Goal: Information Seeking & Learning: Learn about a topic

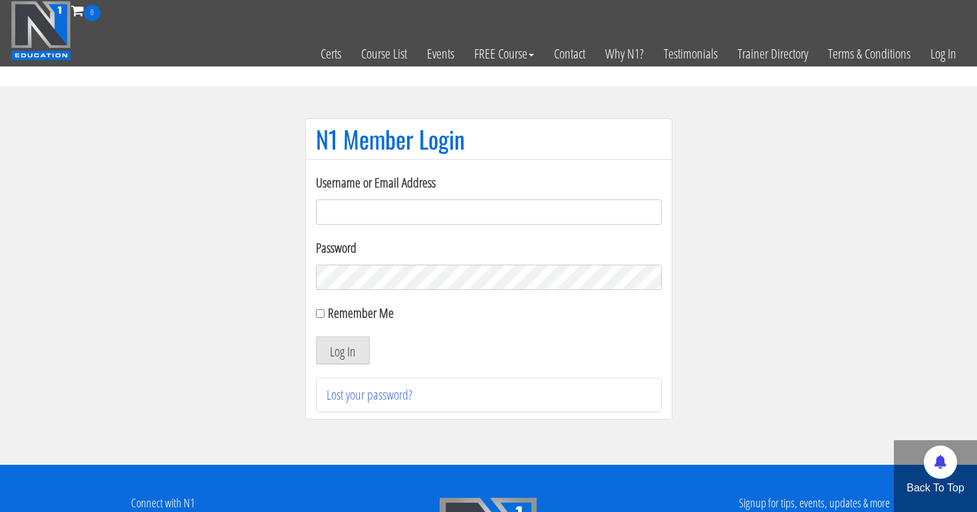
type input "[EMAIL_ADDRESS][DOMAIN_NAME]"
click at [342, 351] on button "Log In" at bounding box center [343, 351] width 54 height 28
click at [358, 343] on button "Log In" at bounding box center [343, 351] width 54 height 28
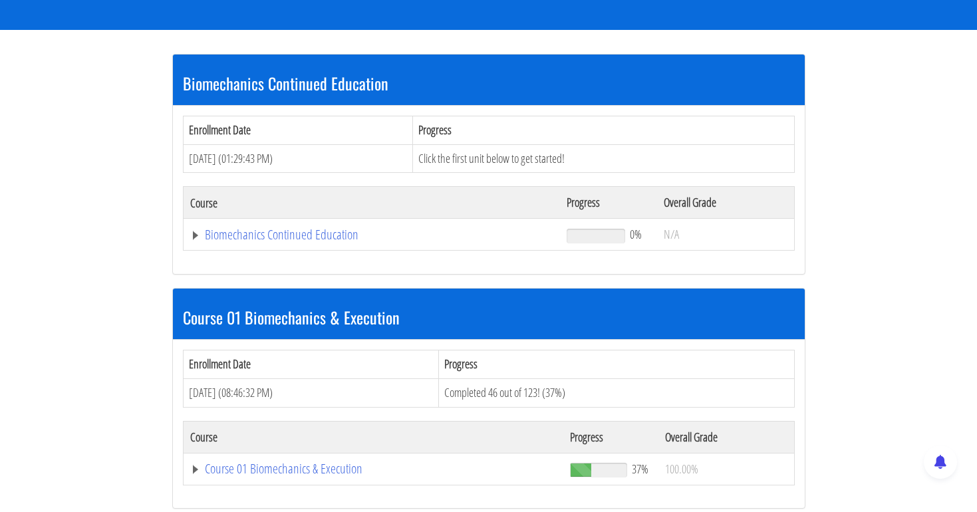
scroll to position [230, 0]
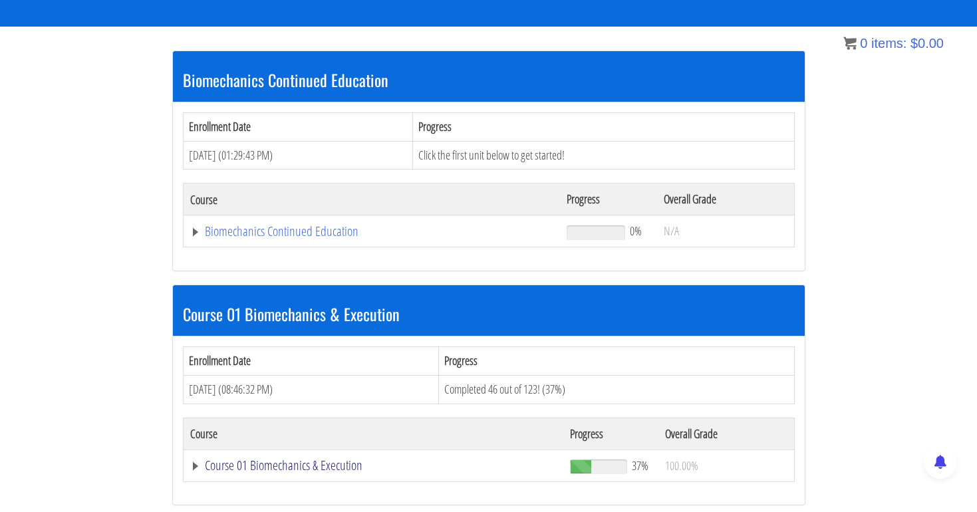
click at [270, 238] on link "Course 01 Biomechanics & Execution" at bounding box center [372, 231] width 364 height 13
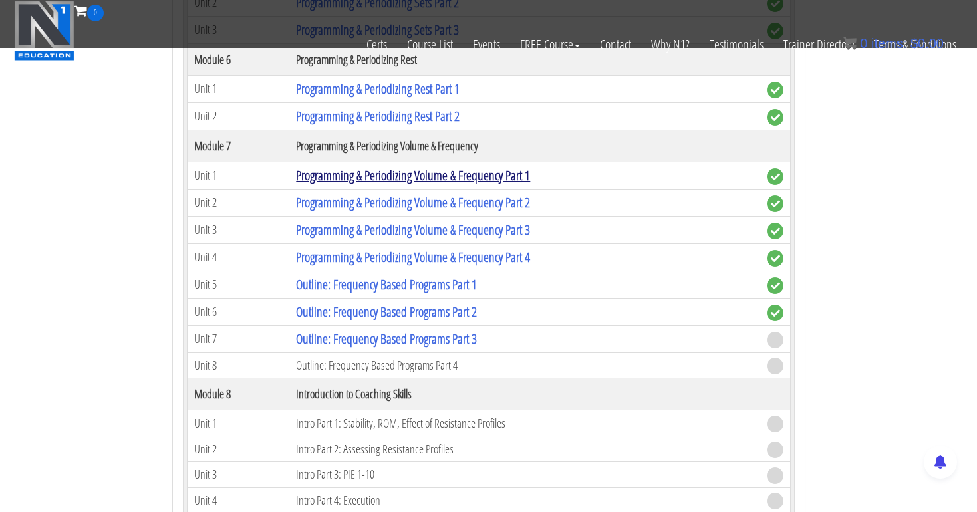
scroll to position [1793, 0]
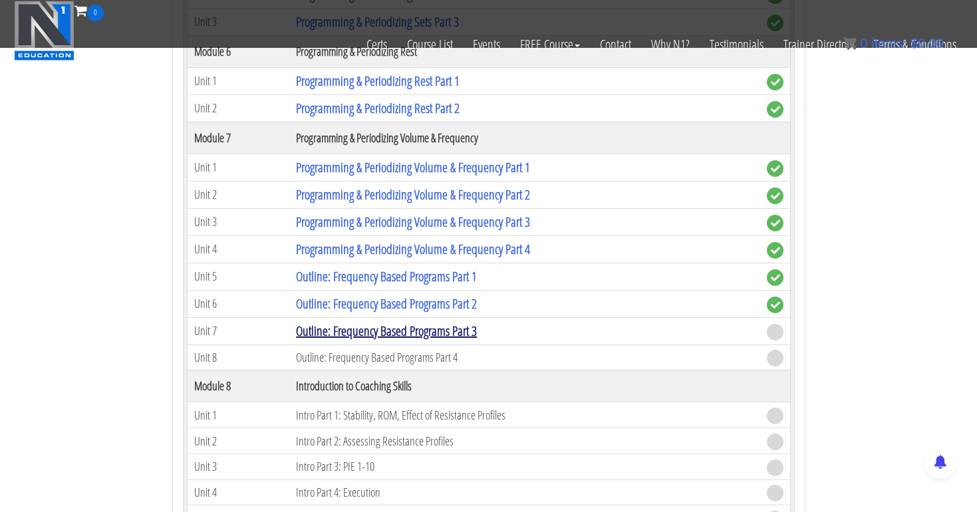
click at [331, 327] on link "Outline: Frequency Based Programs Part 3" at bounding box center [386, 331] width 181 height 18
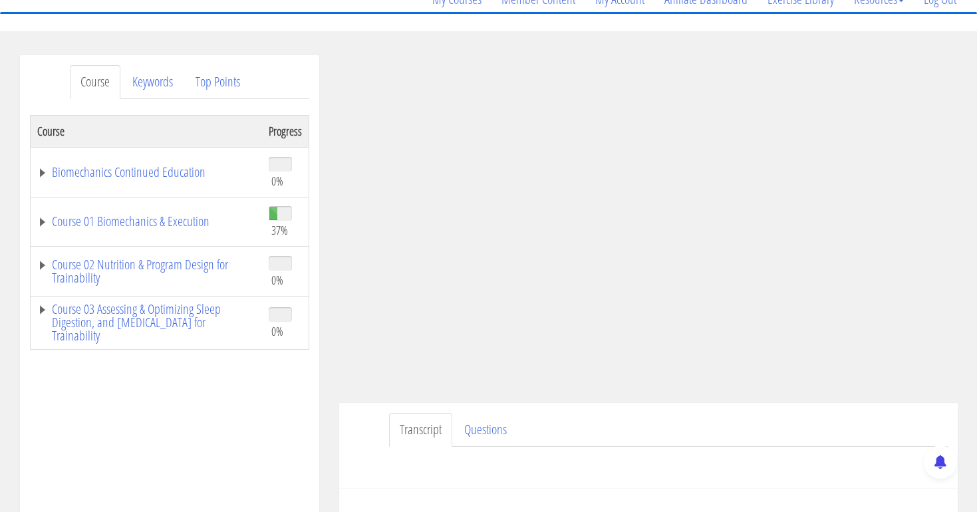
scroll to position [135, 0]
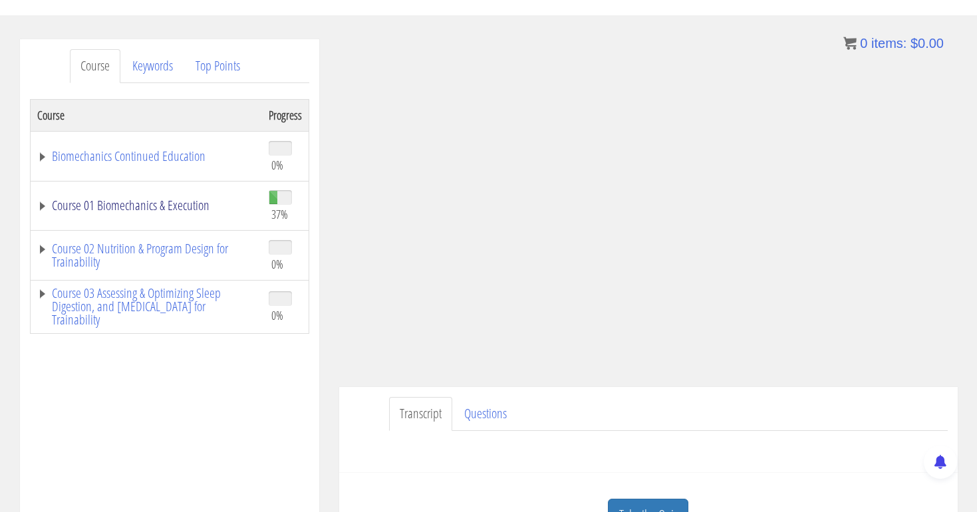
click at [145, 202] on link "Course 01 Biomechanics & Execution" at bounding box center [146, 205] width 218 height 13
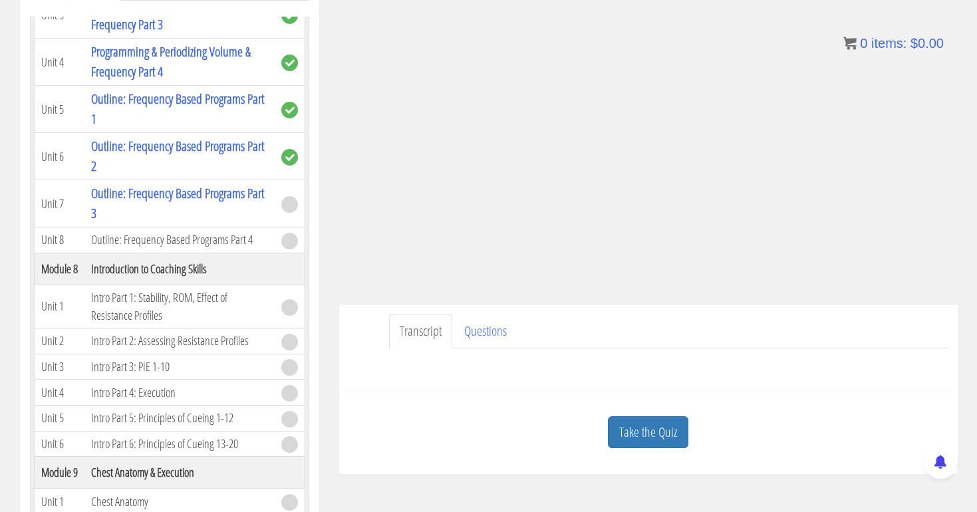
scroll to position [222, 0]
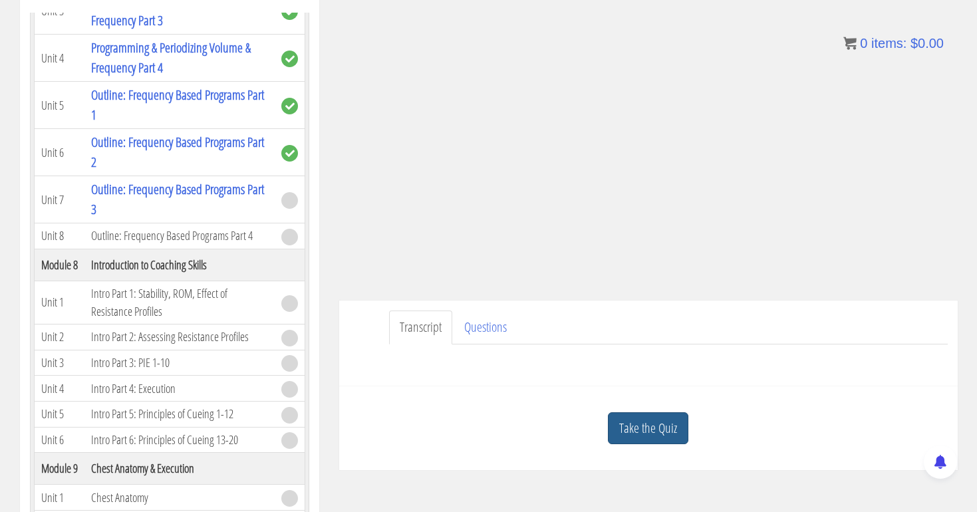
click at [655, 429] on link "Take the Quiz" at bounding box center [648, 429] width 81 height 33
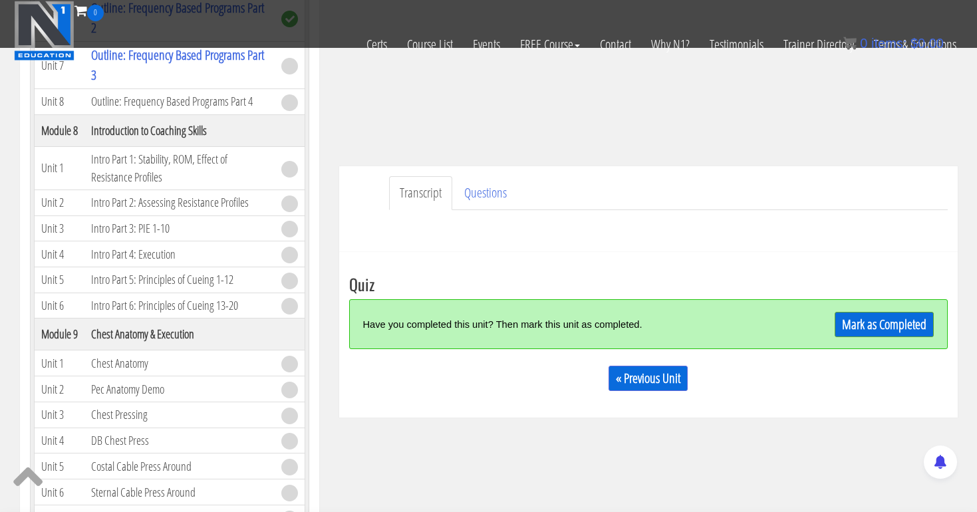
scroll to position [273, 0]
click at [860, 323] on link "Mark as Completed" at bounding box center [884, 323] width 99 height 25
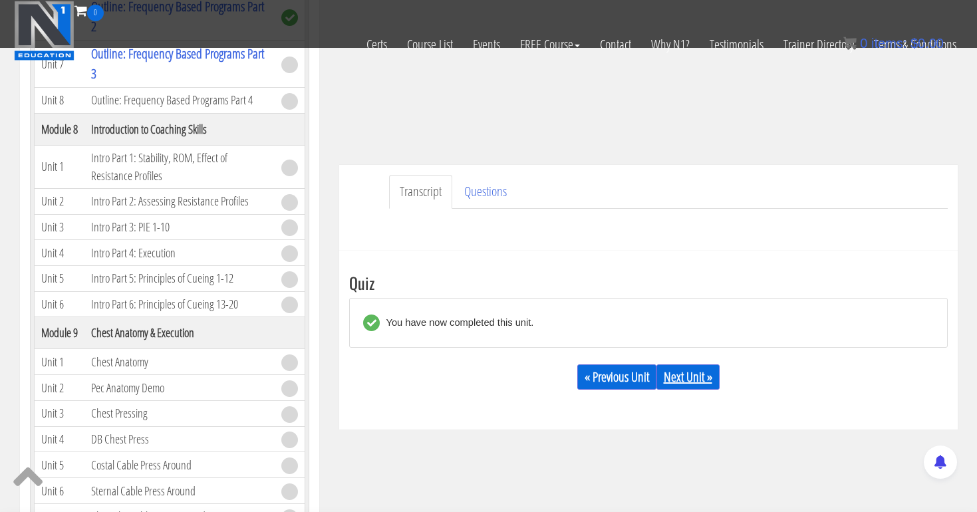
click at [700, 366] on link "Next Unit »" at bounding box center [688, 377] width 63 height 25
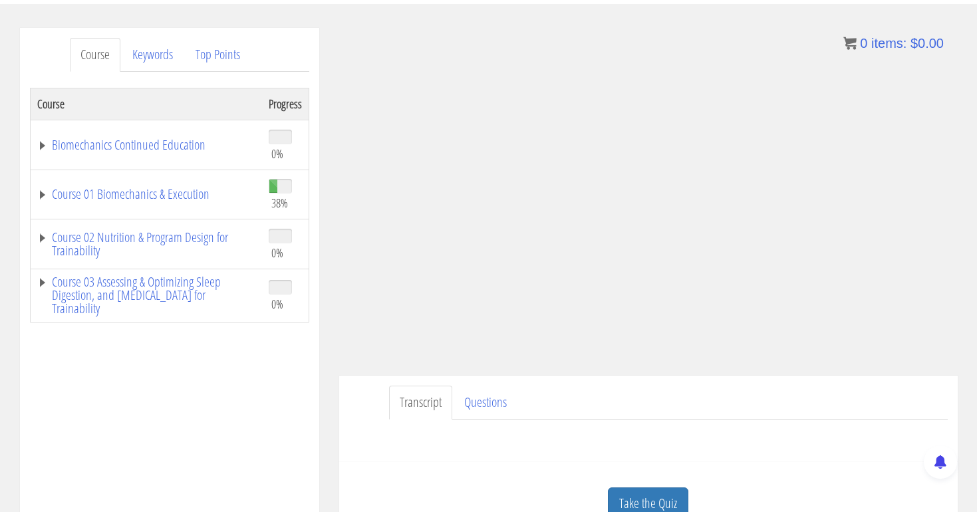
scroll to position [148, 0]
click at [192, 197] on link "Course 01 Biomechanics & Execution" at bounding box center [146, 192] width 218 height 13
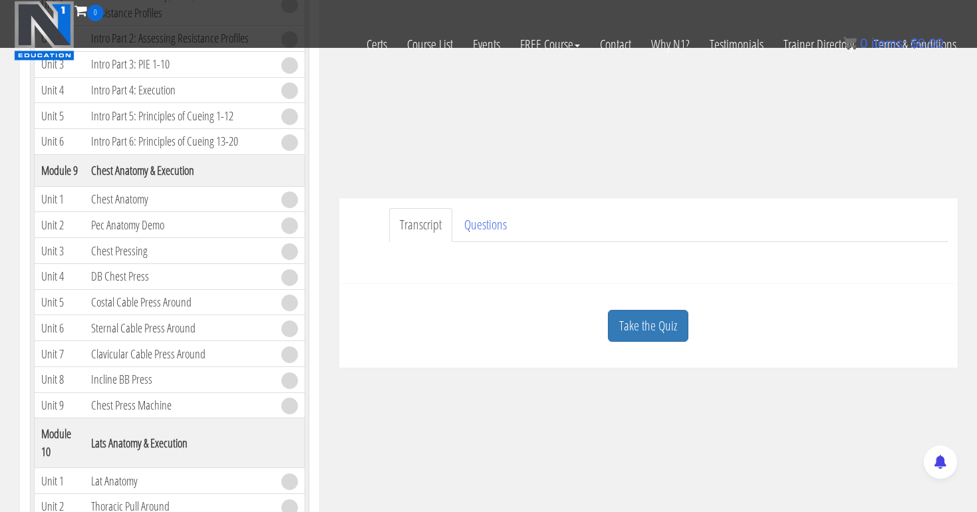
scroll to position [250, 0]
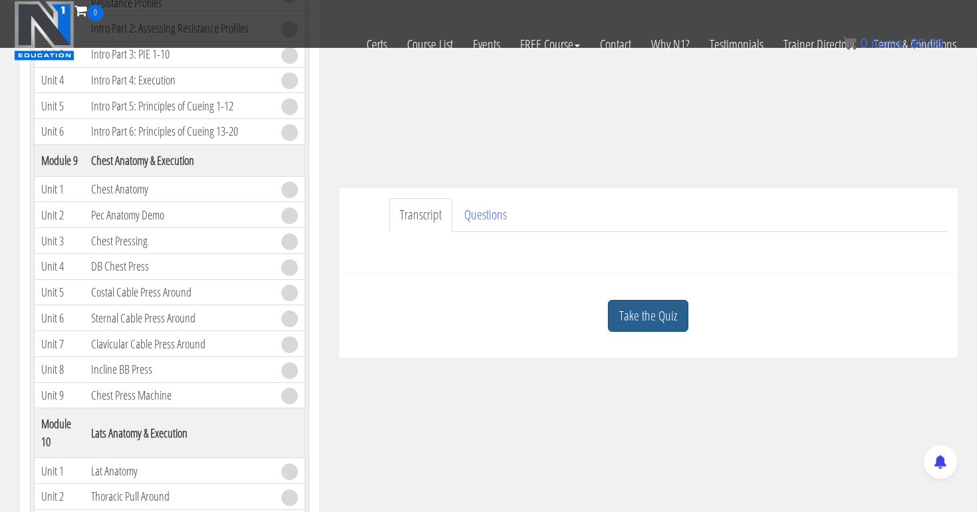
click at [666, 309] on link "Take the Quiz" at bounding box center [648, 316] width 81 height 33
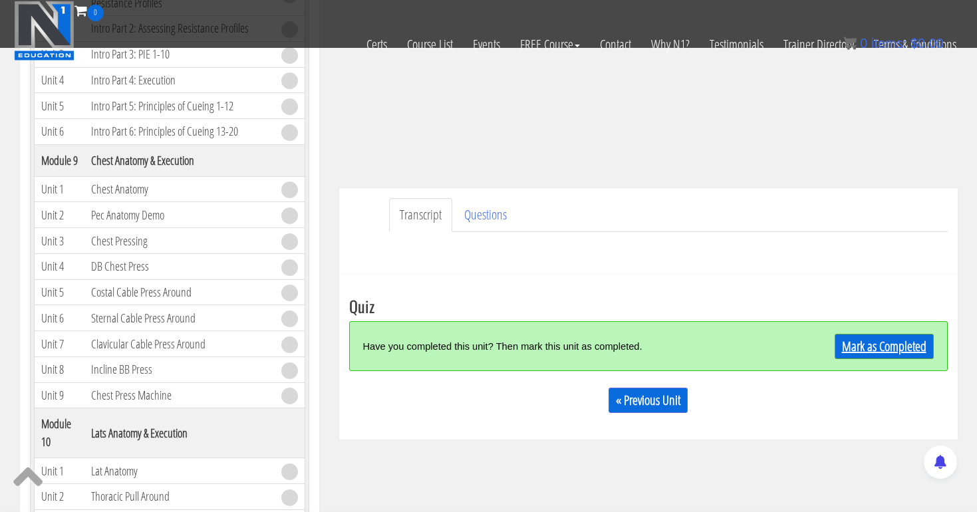
click at [869, 350] on link "Mark as Completed" at bounding box center [884, 346] width 99 height 25
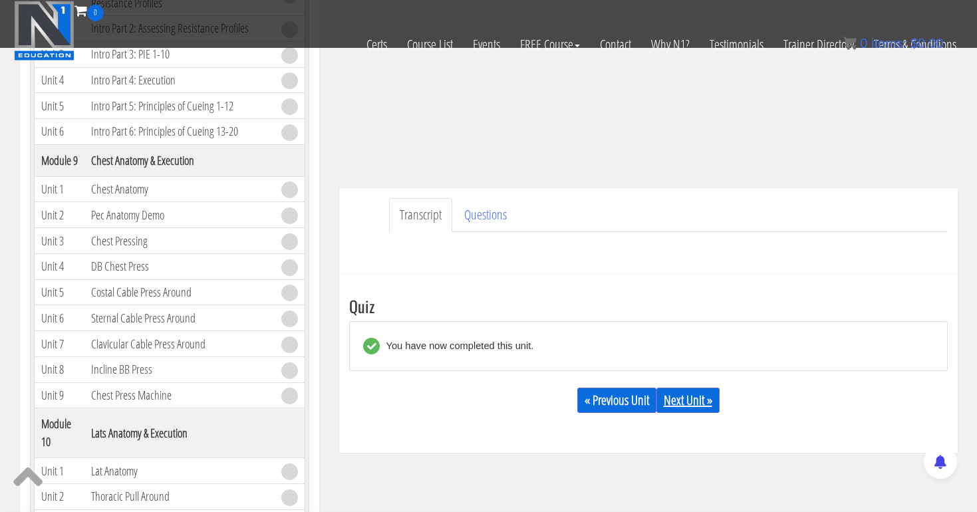
click at [700, 407] on link "Next Unit »" at bounding box center [688, 400] width 63 height 25
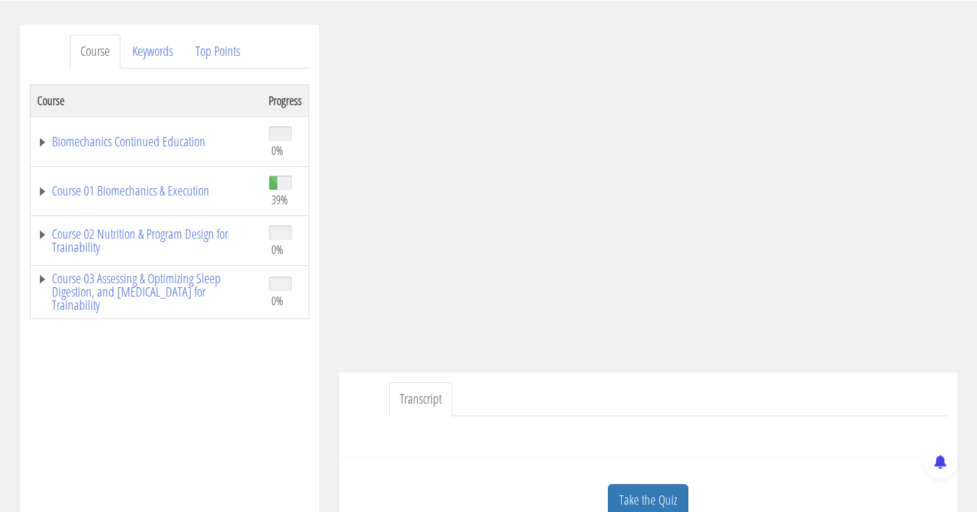
scroll to position [166, 0]
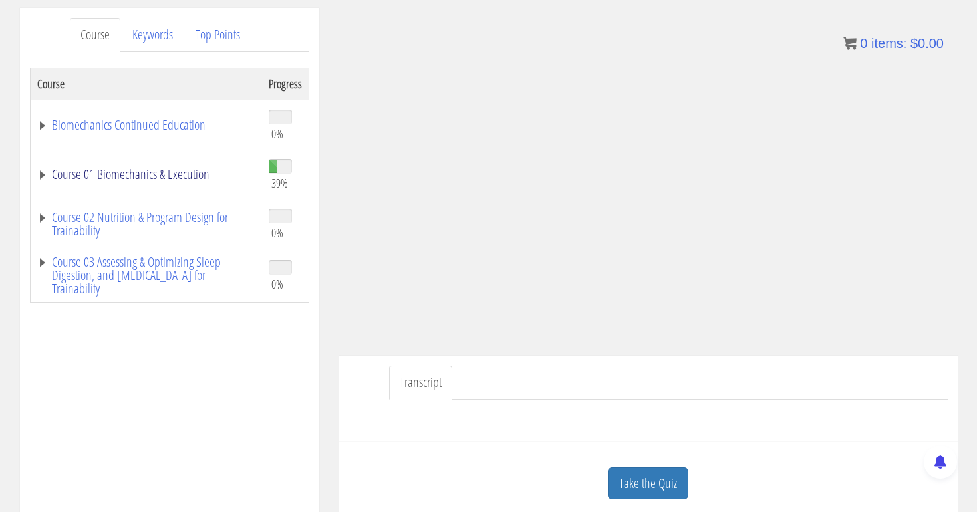
click at [158, 173] on link "Course 01 Biomechanics & Execution" at bounding box center [146, 174] width 218 height 13
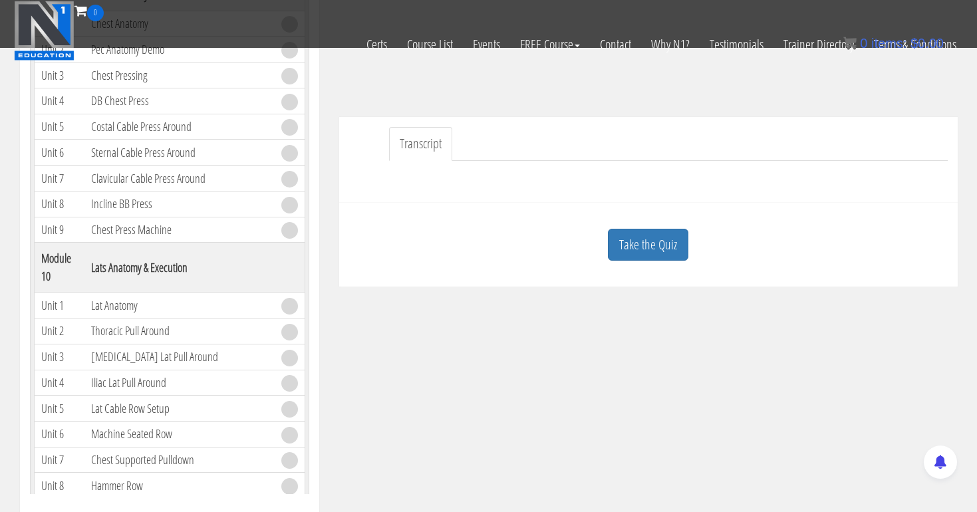
scroll to position [328, 0]
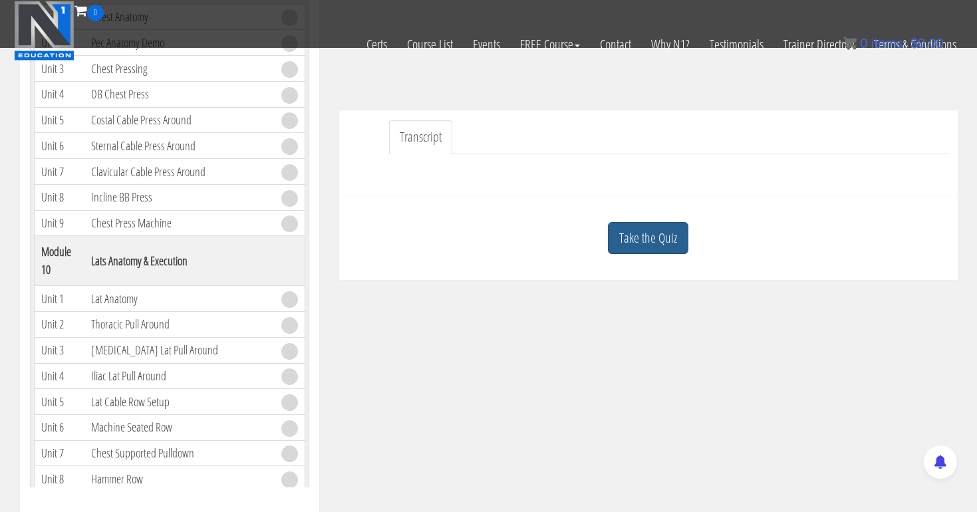
click at [651, 231] on link "Take the Quiz" at bounding box center [648, 238] width 81 height 33
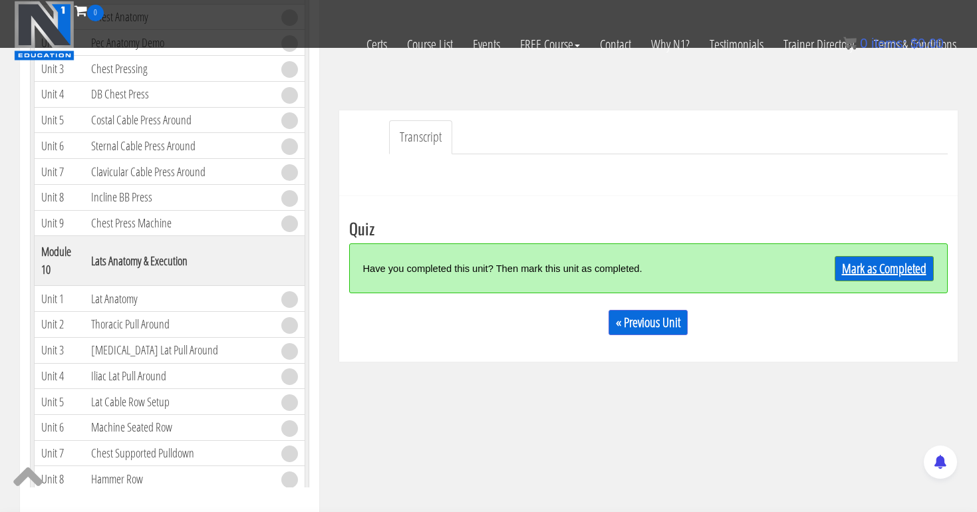
click at [856, 267] on link "Mark as Completed" at bounding box center [884, 268] width 99 height 25
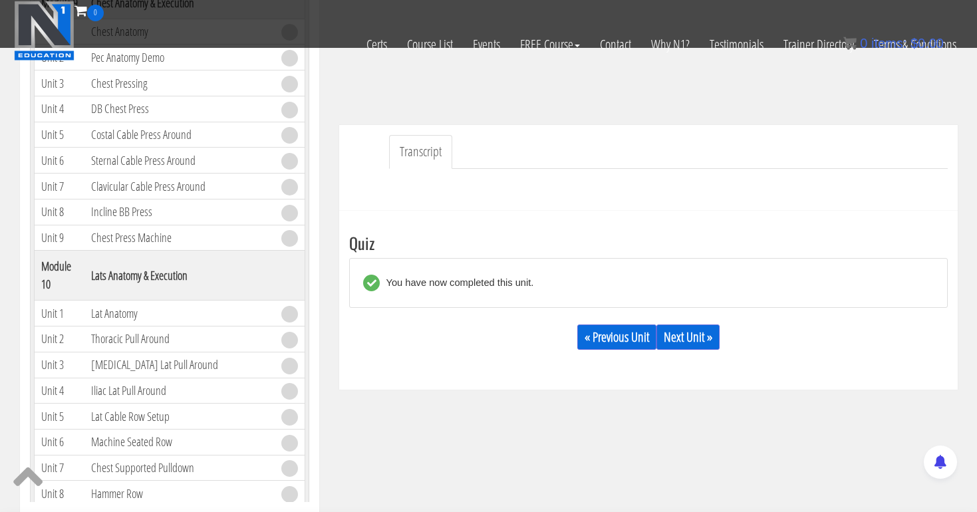
scroll to position [311, 0]
click at [695, 343] on link "Next Unit »" at bounding box center [688, 339] width 63 height 25
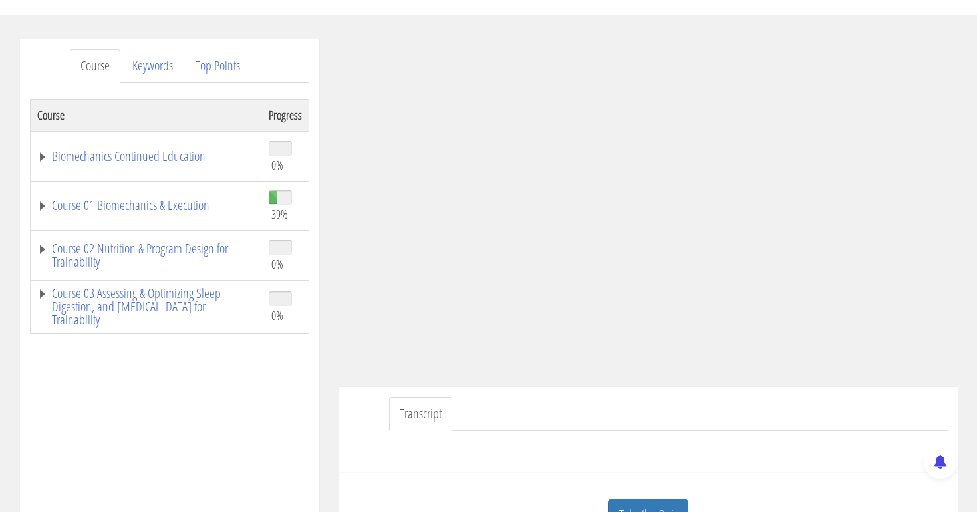
scroll to position [141, 0]
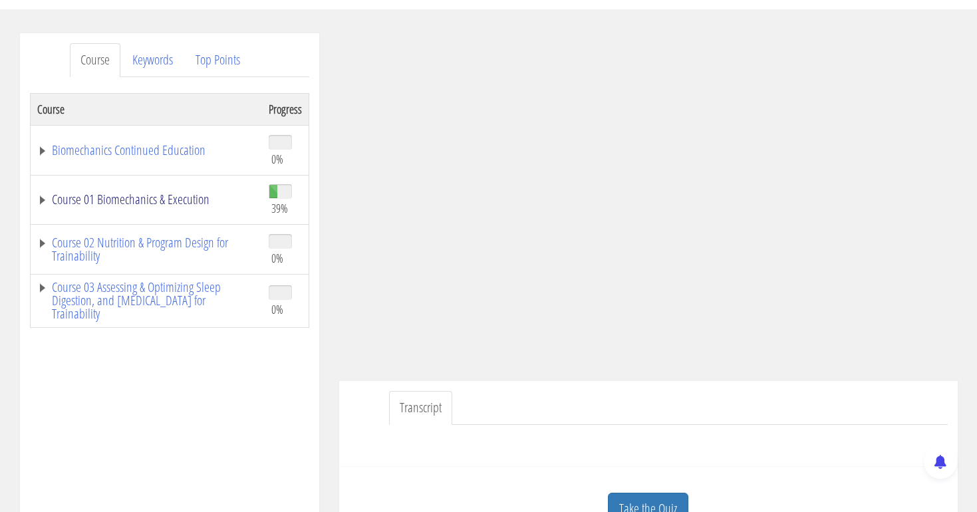
click at [200, 195] on link "Course 01 Biomechanics & Execution" at bounding box center [146, 199] width 218 height 13
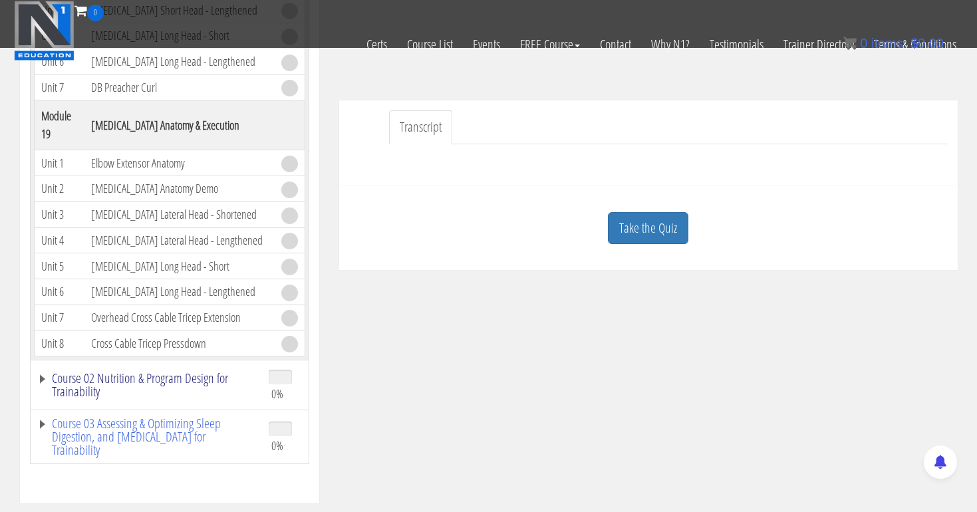
scroll to position [4081, 0]
click at [129, 378] on link "Course 02 Nutrition & Program Design for Trainability" at bounding box center [146, 385] width 218 height 27
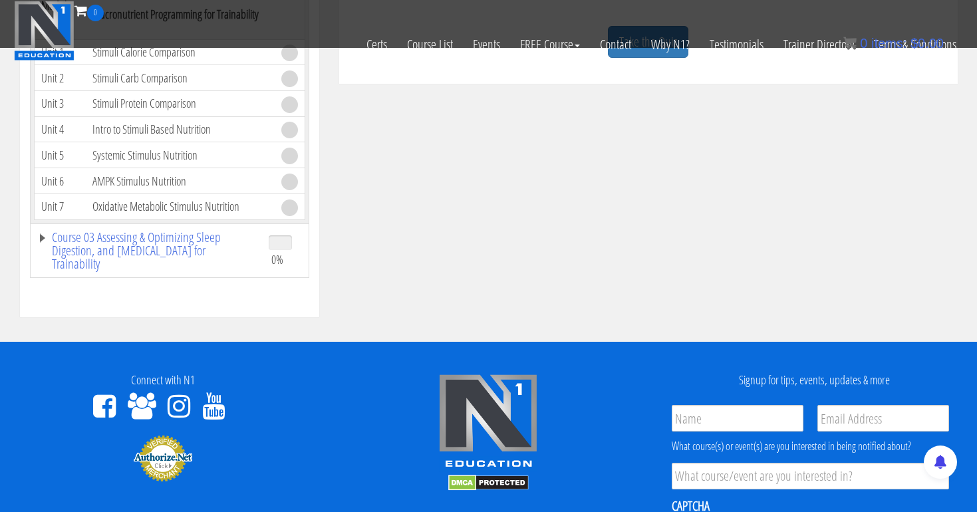
scroll to position [538, 0]
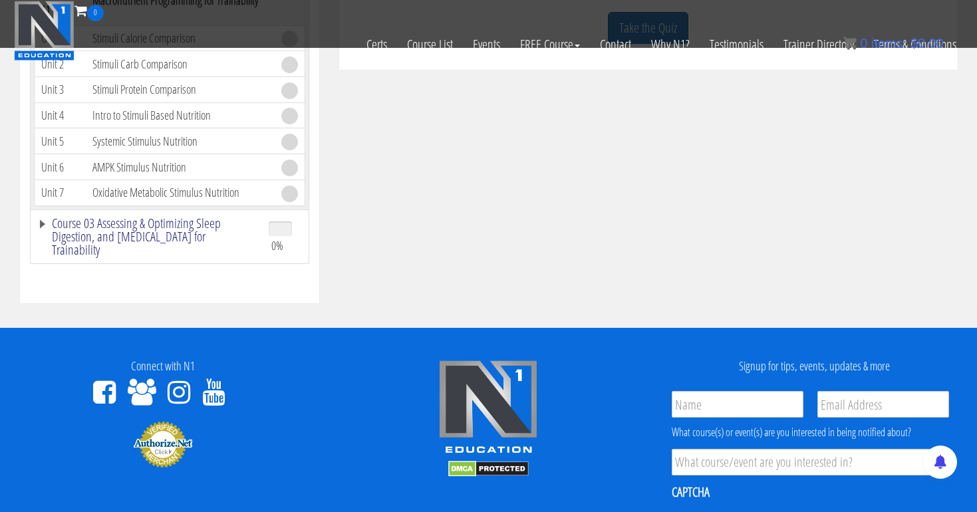
click at [135, 223] on link "Course 03 Assessing & Optimizing Sleep Digestion, and [MEDICAL_DATA] for Traina…" at bounding box center [146, 237] width 218 height 40
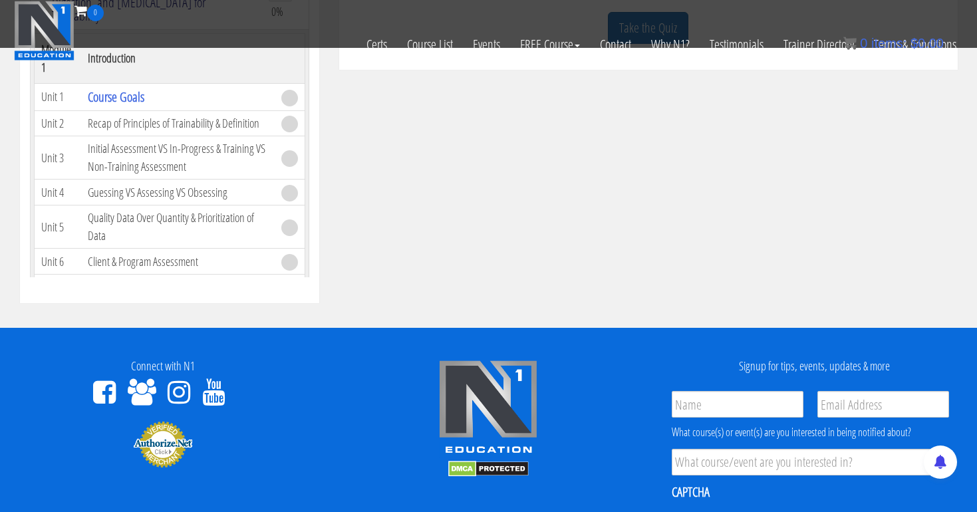
click at [168, 23] on link "Course 03 Assessing & Optimizing Sleep Digestion, and [MEDICAL_DATA] for Traina…" at bounding box center [146, 3] width 218 height 40
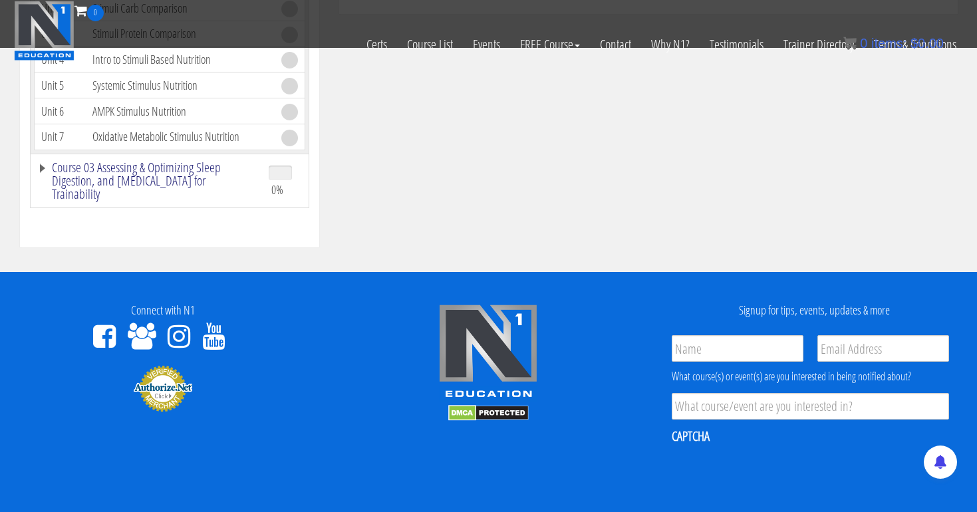
scroll to position [596, 0]
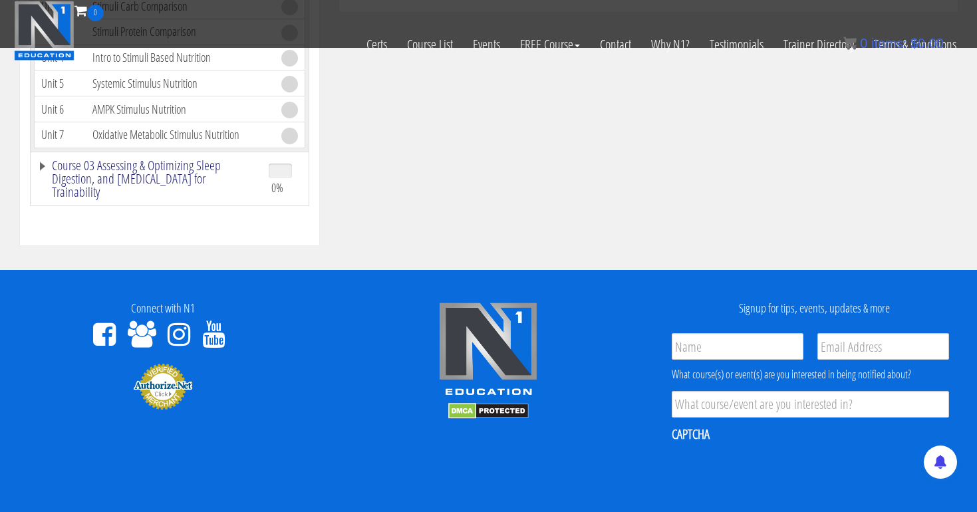
click at [161, 177] on link "Course 03 Assessing & Optimizing Sleep Digestion, and [MEDICAL_DATA] for Traina…" at bounding box center [146, 179] width 218 height 40
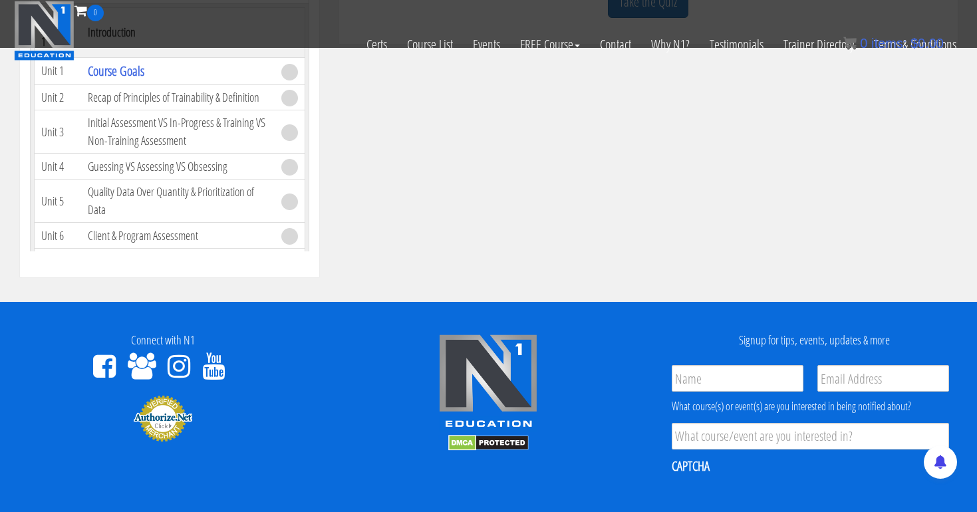
scroll to position [525, 0]
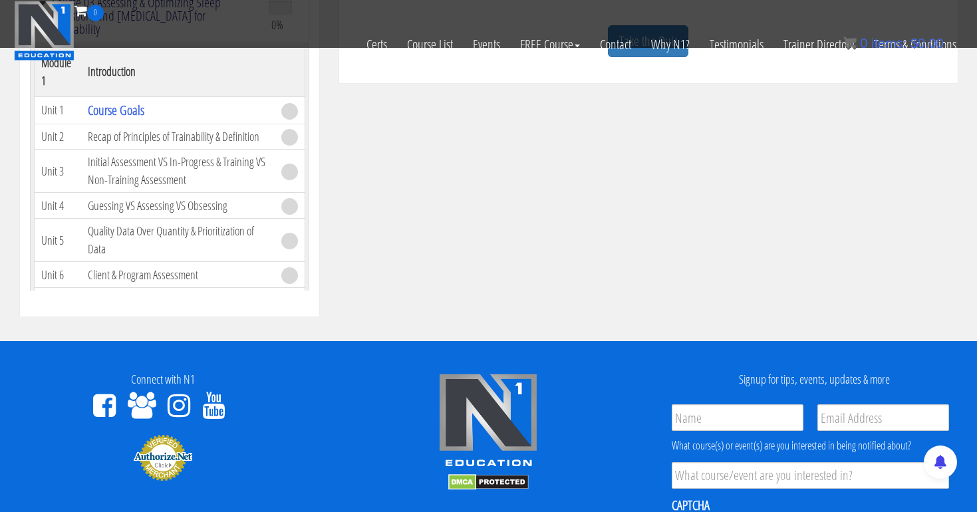
click at [154, 36] on link "Course 03 Assessing & Optimizing Sleep Digestion, and [MEDICAL_DATA] for Traina…" at bounding box center [146, 16] width 218 height 40
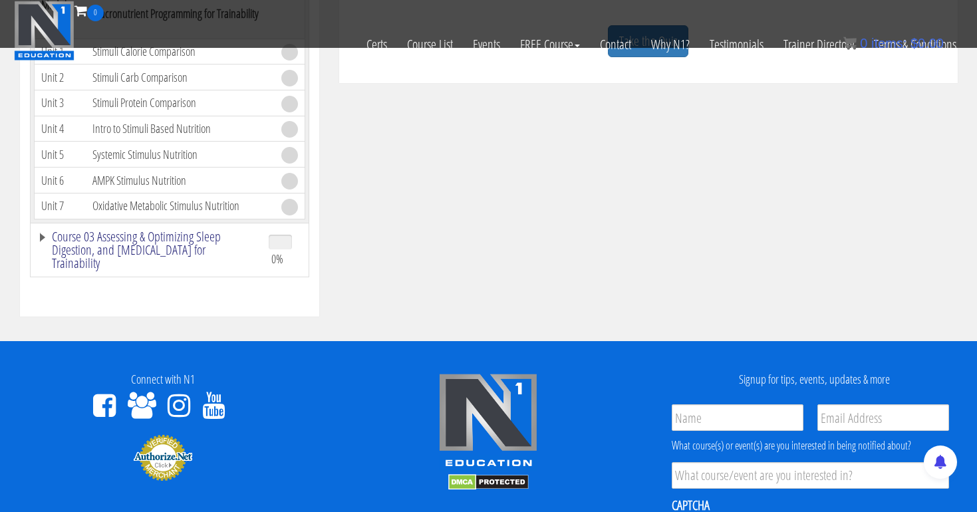
click at [113, 248] on link "Course 03 Assessing & Optimizing Sleep Digestion, and [MEDICAL_DATA] for Traina…" at bounding box center [146, 250] width 218 height 40
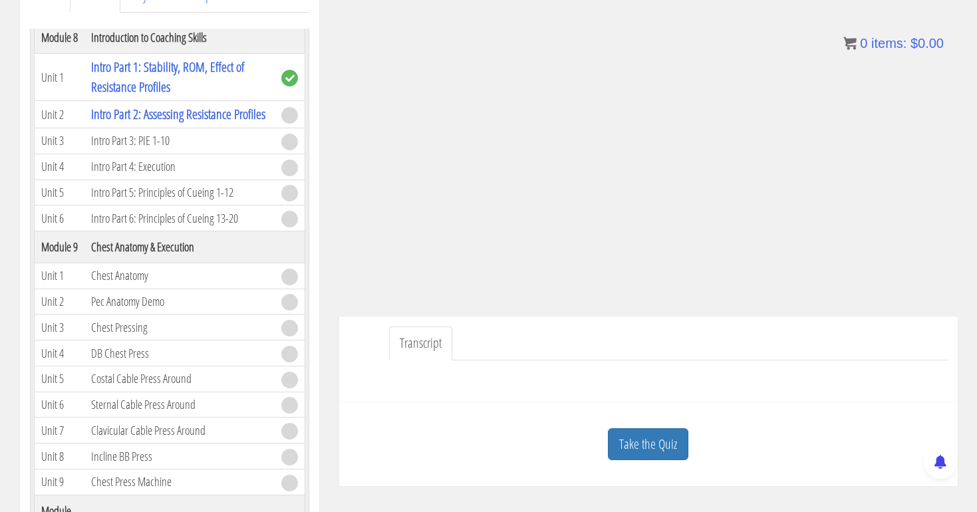
scroll to position [267, 0]
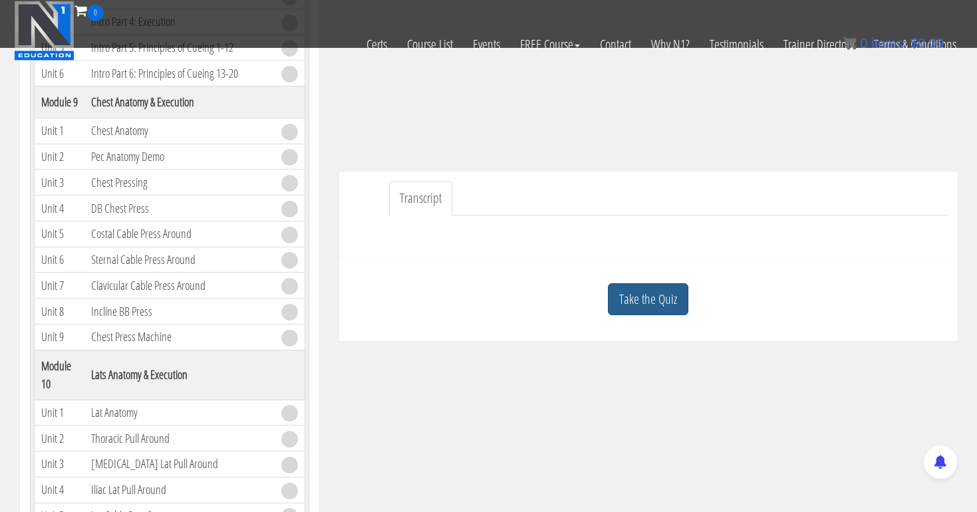
click at [651, 295] on link "Take the Quiz" at bounding box center [648, 299] width 81 height 33
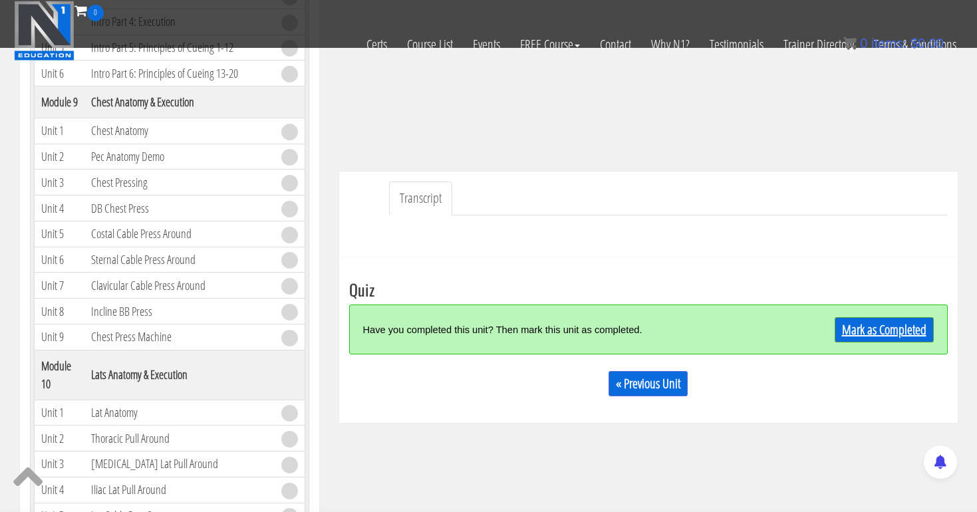
click at [864, 330] on link "Mark as Completed" at bounding box center [884, 329] width 99 height 25
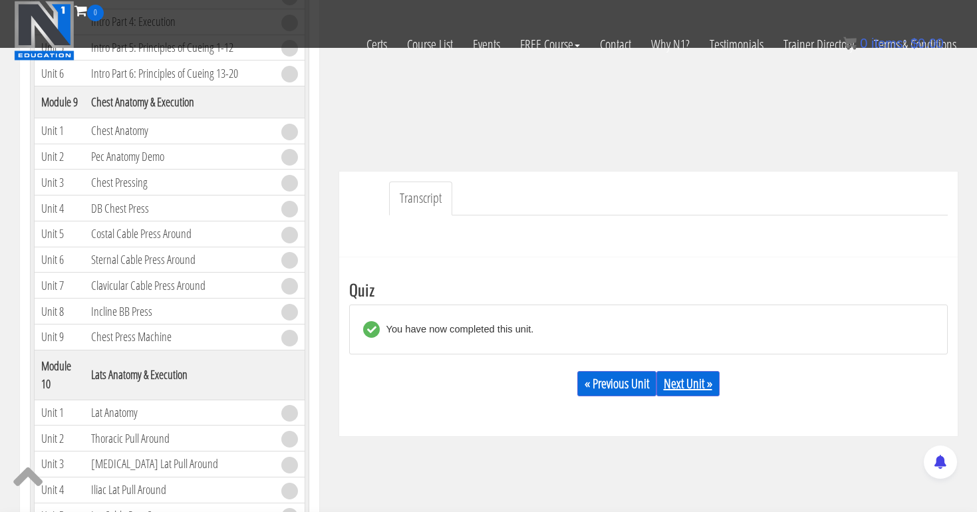
click at [679, 387] on link "Next Unit »" at bounding box center [688, 383] width 63 height 25
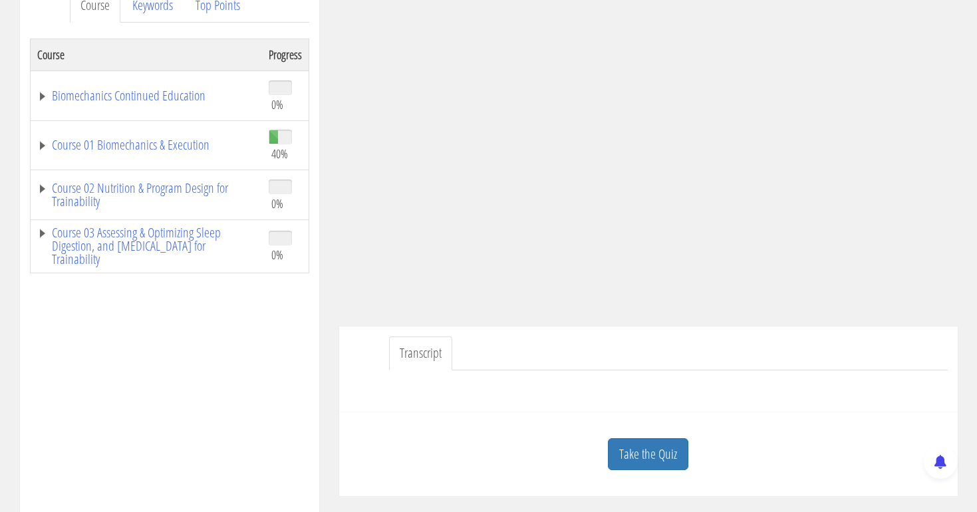
scroll to position [206, 0]
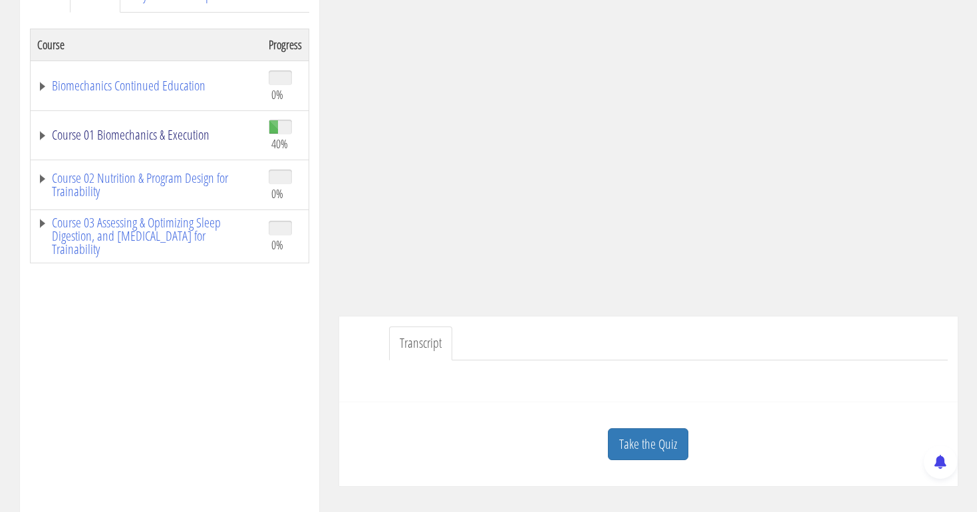
click at [187, 128] on link "Course 01 Biomechanics & Execution" at bounding box center [146, 134] width 218 height 13
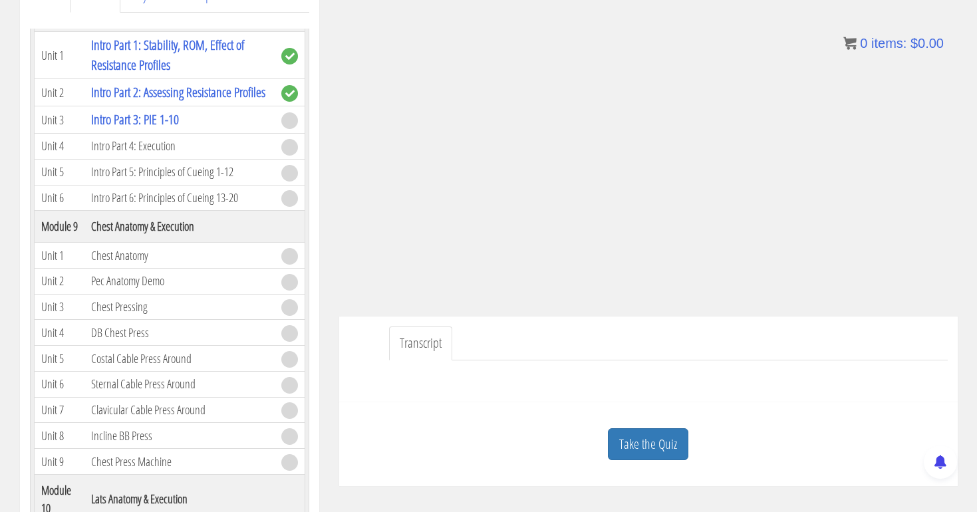
scroll to position [1974, 0]
click at [800, 349] on ul "Transcript" at bounding box center [668, 344] width 559 height 34
click at [811, 353] on ul "Transcript" at bounding box center [668, 344] width 559 height 34
click at [643, 443] on link "Take the Quiz" at bounding box center [648, 445] width 81 height 33
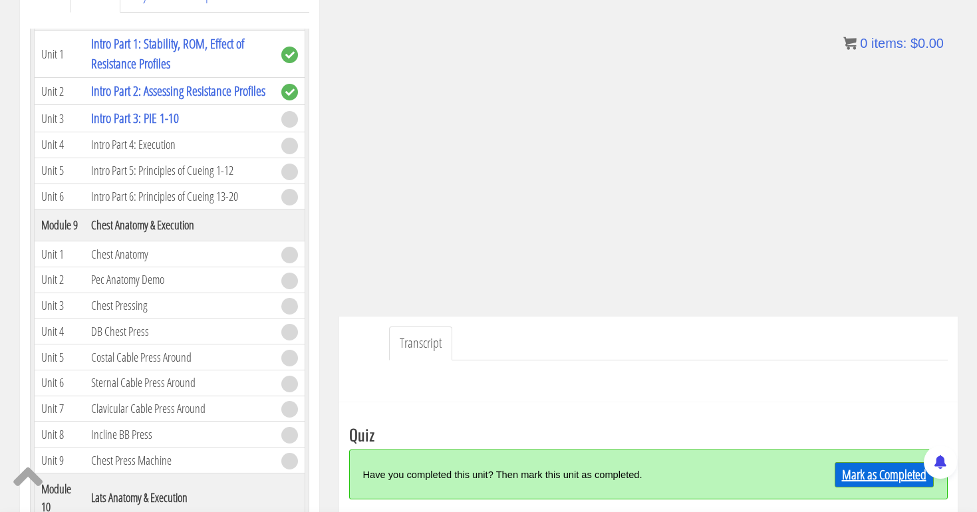
click at [846, 476] on link "Mark as Completed" at bounding box center [884, 474] width 99 height 25
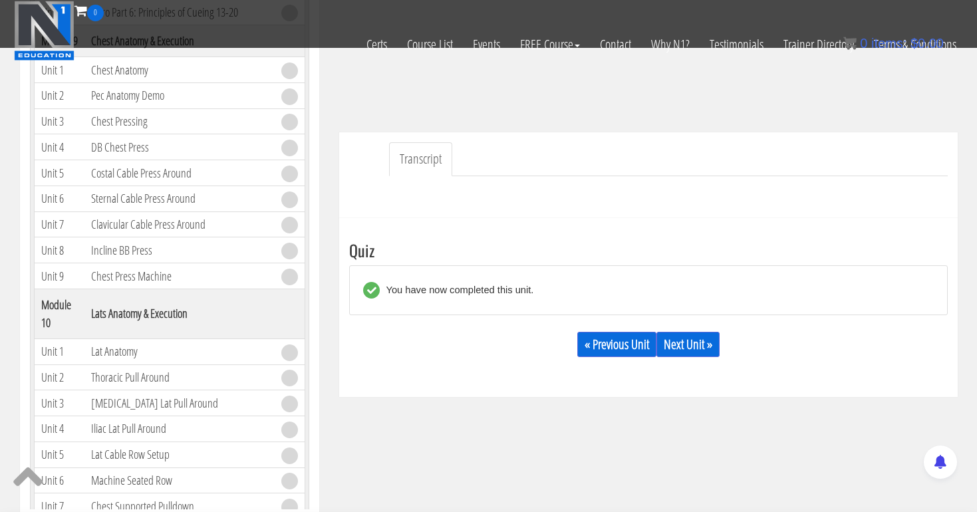
scroll to position [311, 0]
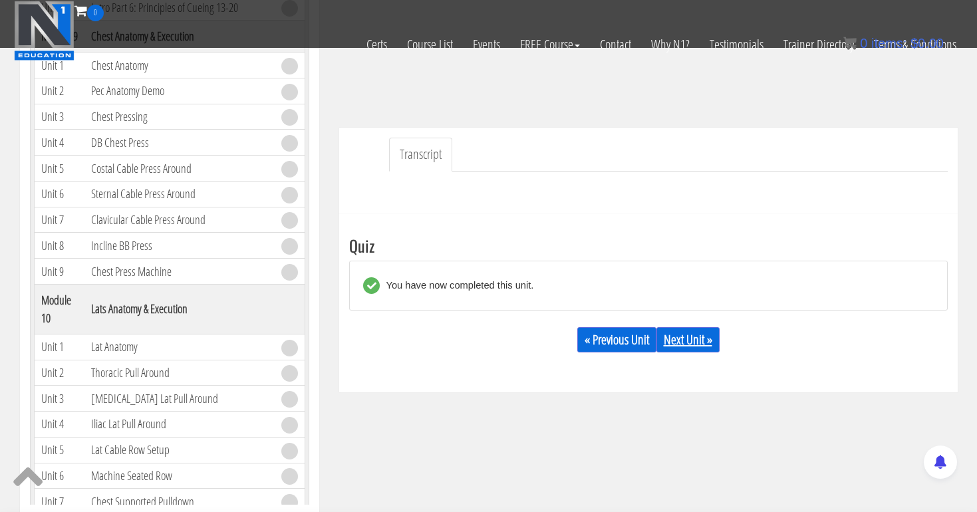
click at [678, 341] on link "Next Unit »" at bounding box center [688, 339] width 63 height 25
